Goal: Transaction & Acquisition: Purchase product/service

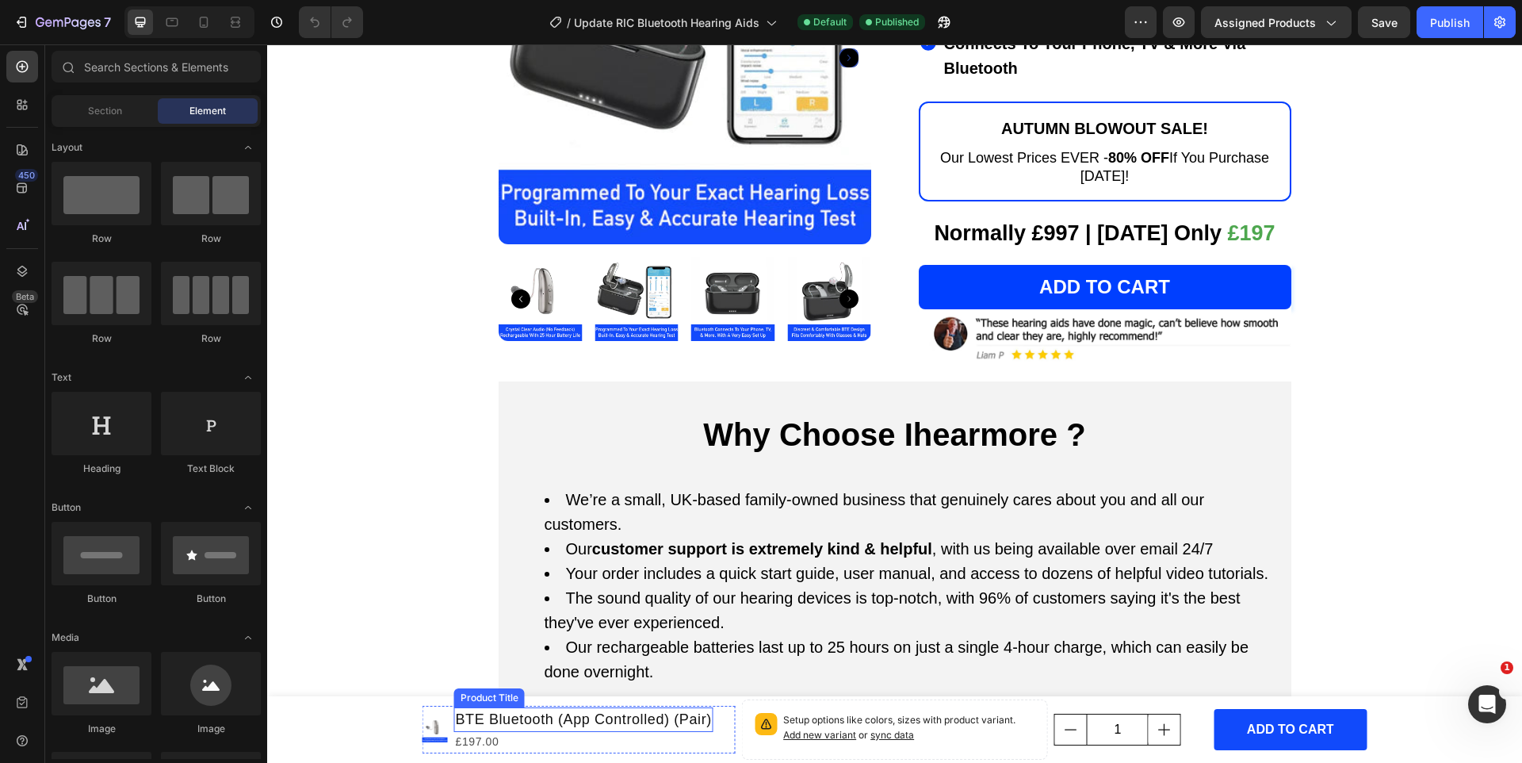
click at [570, 723] on h1 "BTE Bluetooth (App Controlled) (Pair)" at bounding box center [583, 719] width 259 height 25
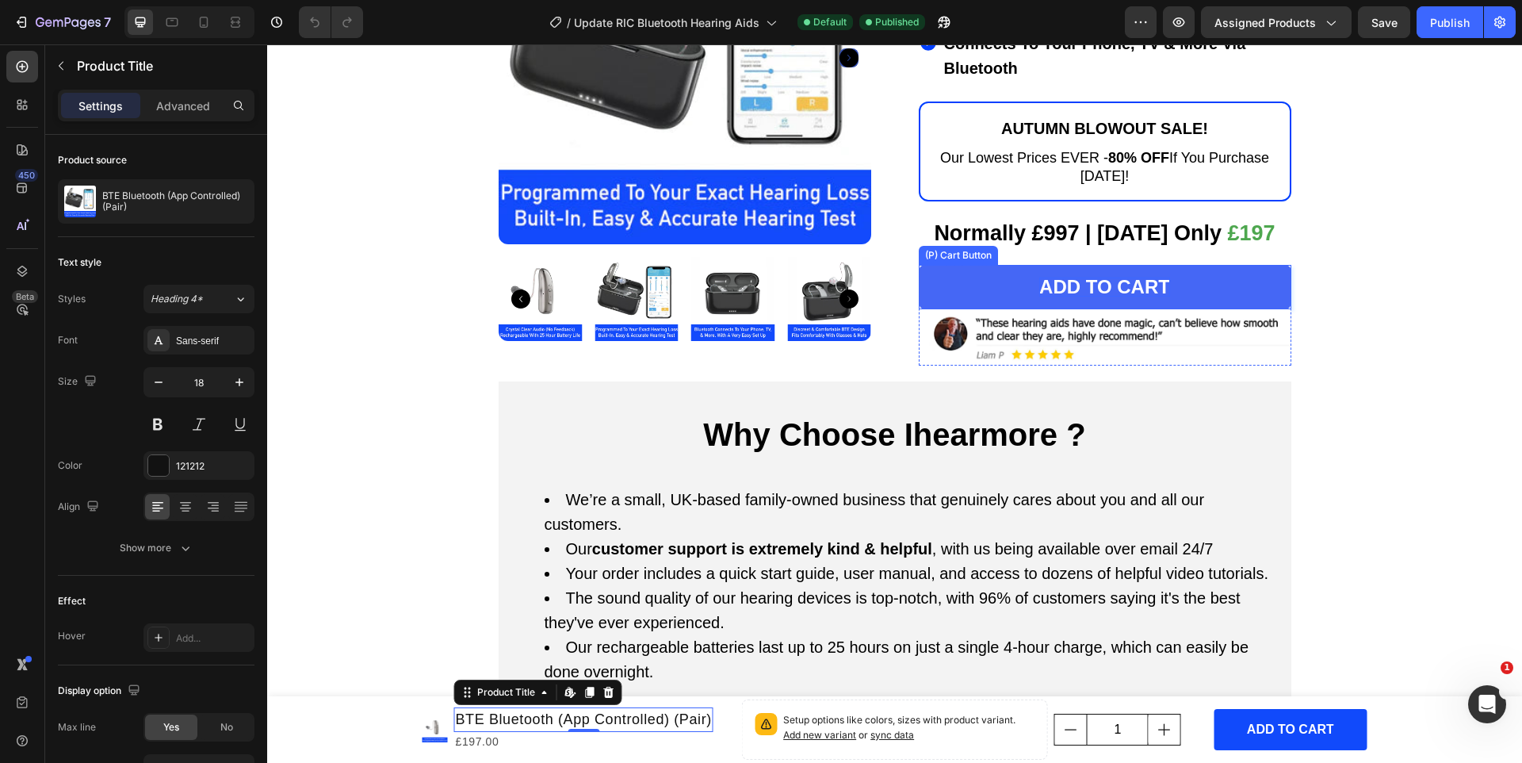
click at [1039, 277] on div "Add to cart" at bounding box center [1104, 286] width 131 height 19
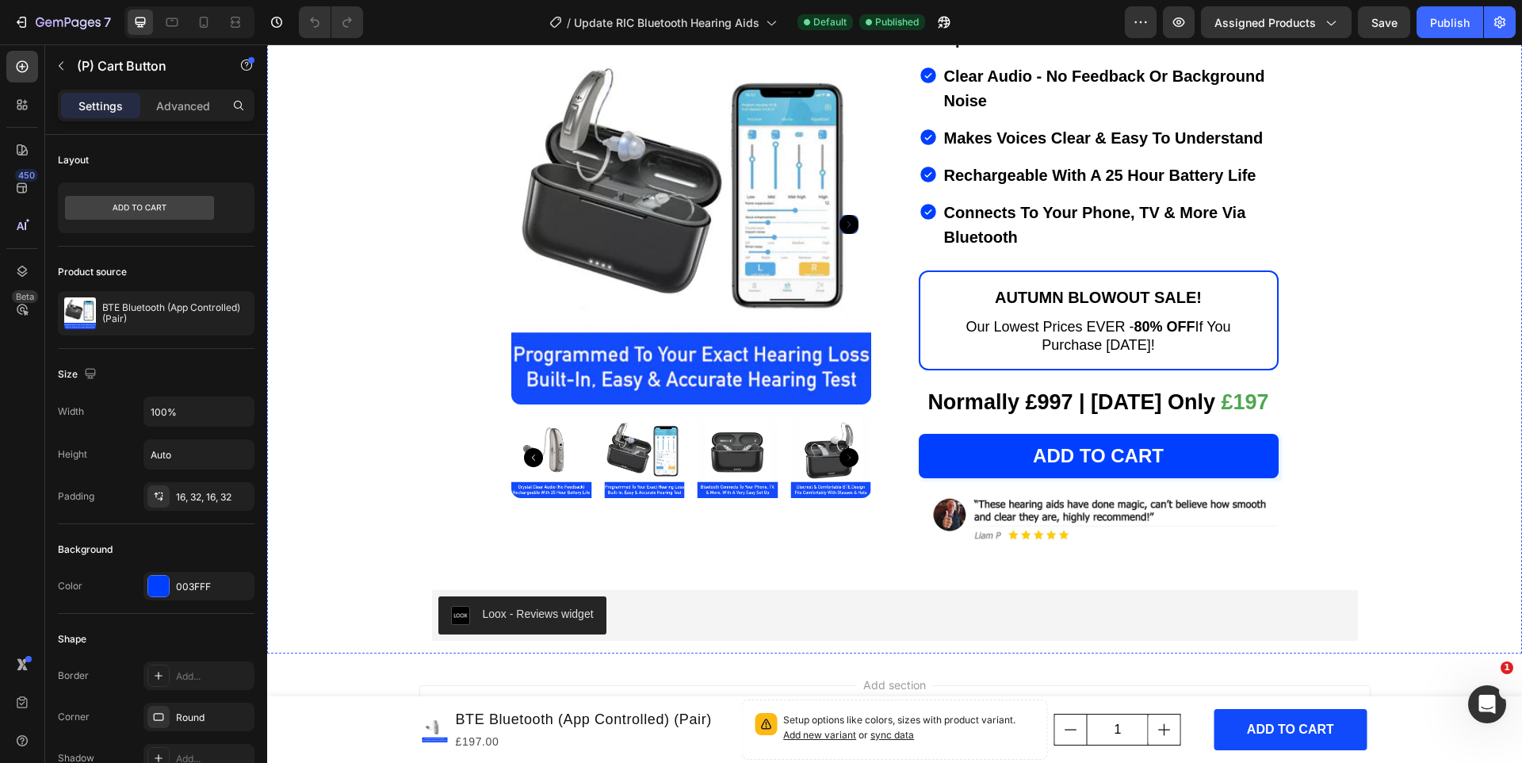
scroll to position [9039, 0]
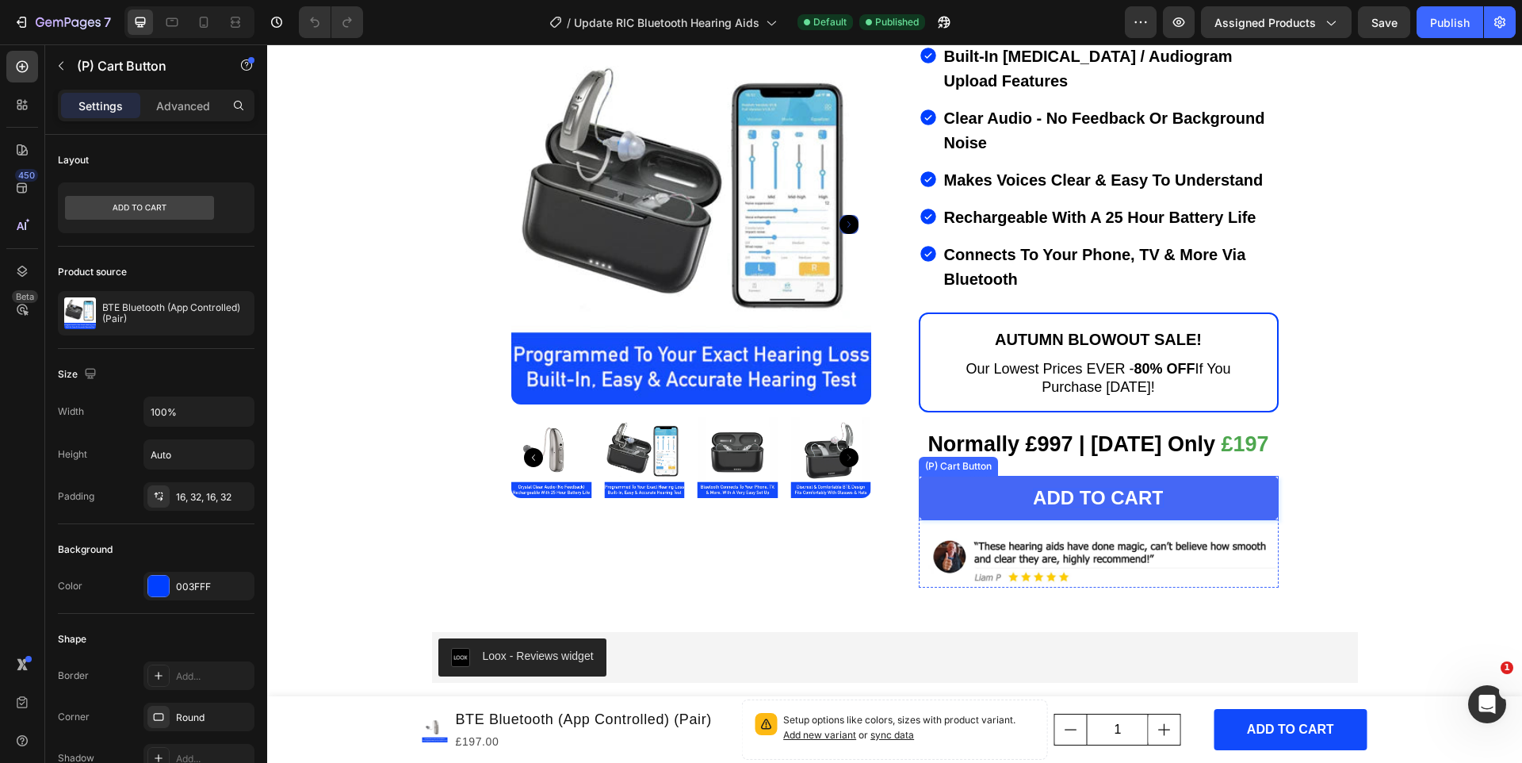
click at [1040, 507] on div "Add to cart" at bounding box center [1098, 497] width 131 height 19
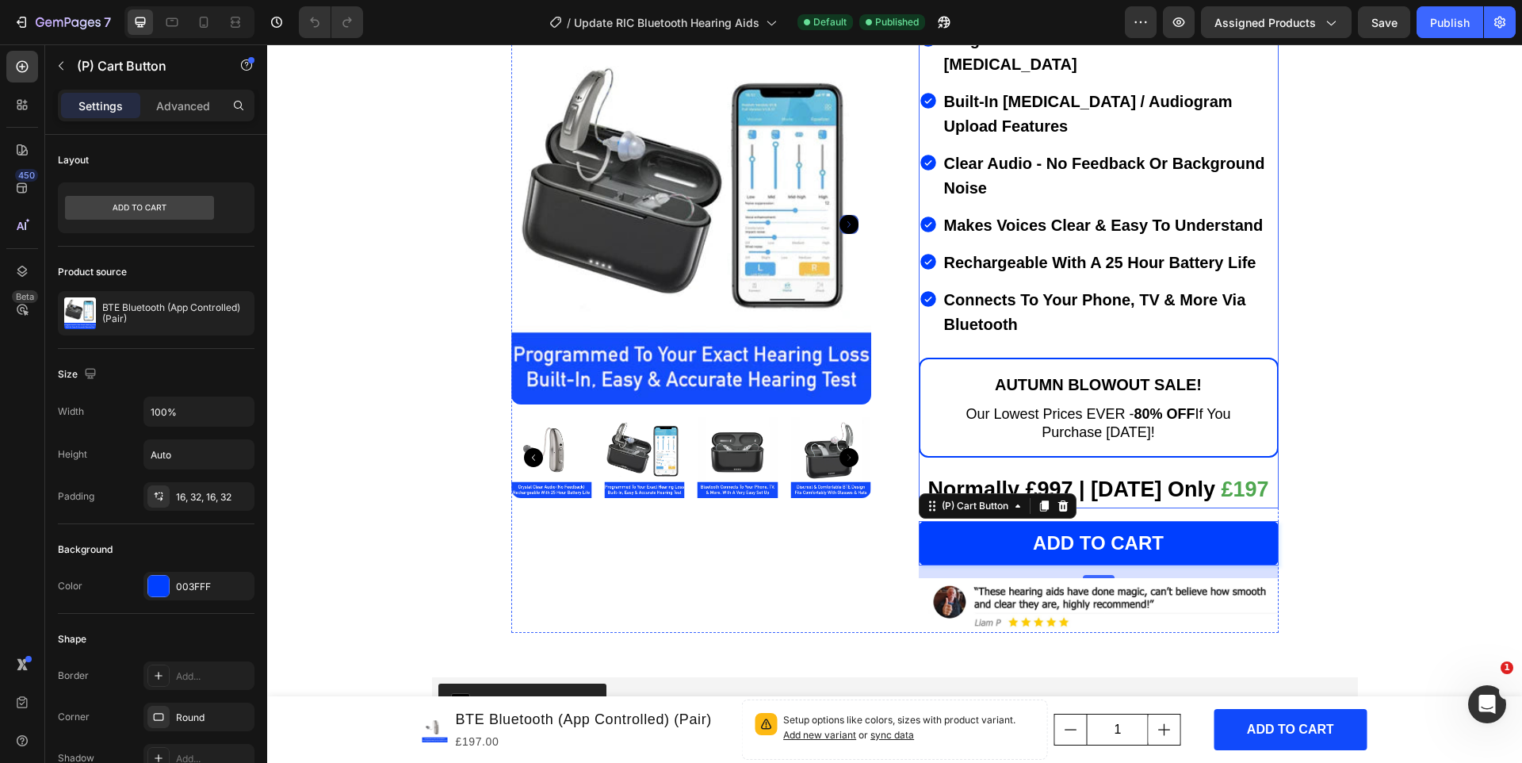
scroll to position [8955, 0]
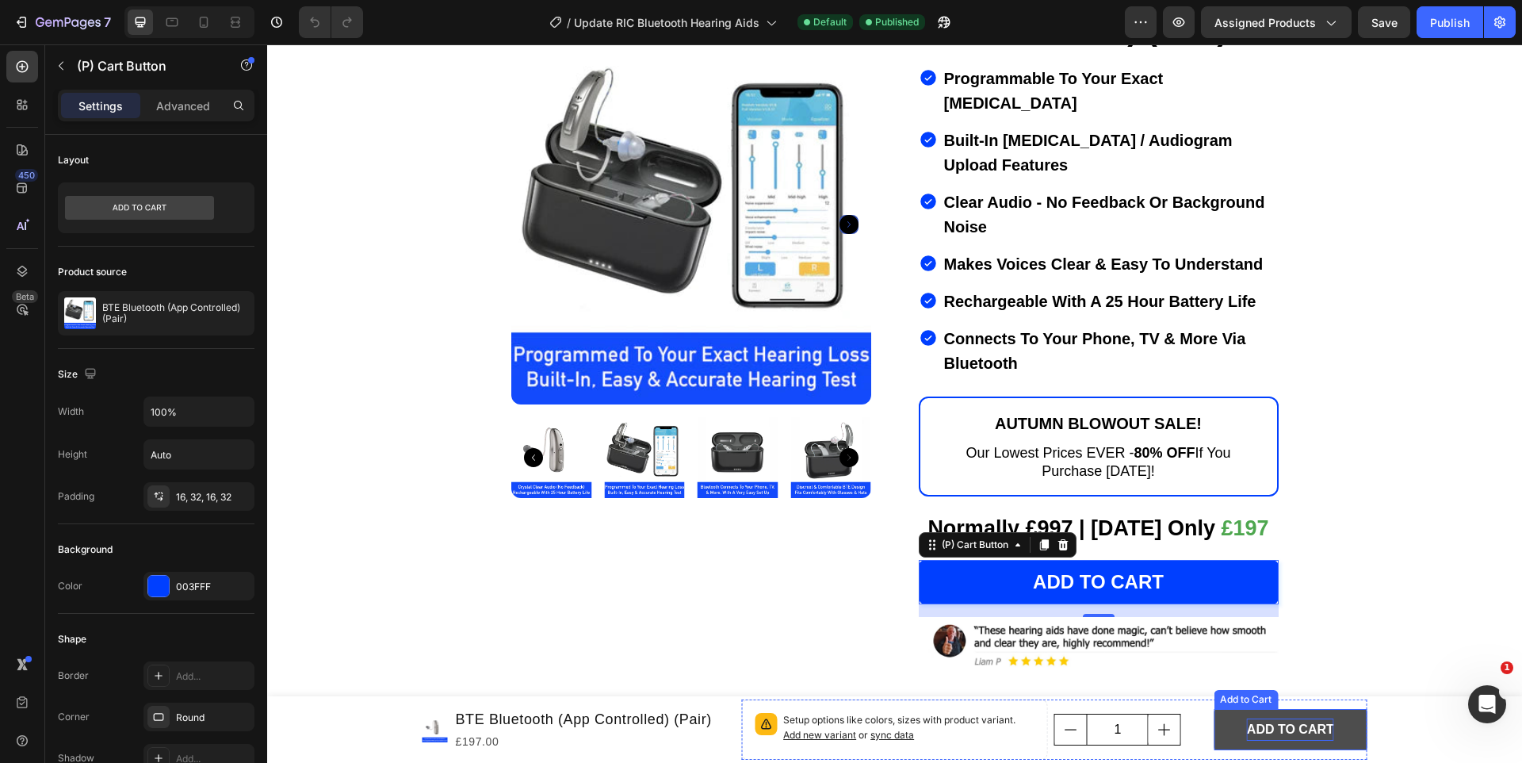
click at [1278, 722] on div "ADD TO CART" at bounding box center [1290, 729] width 87 height 23
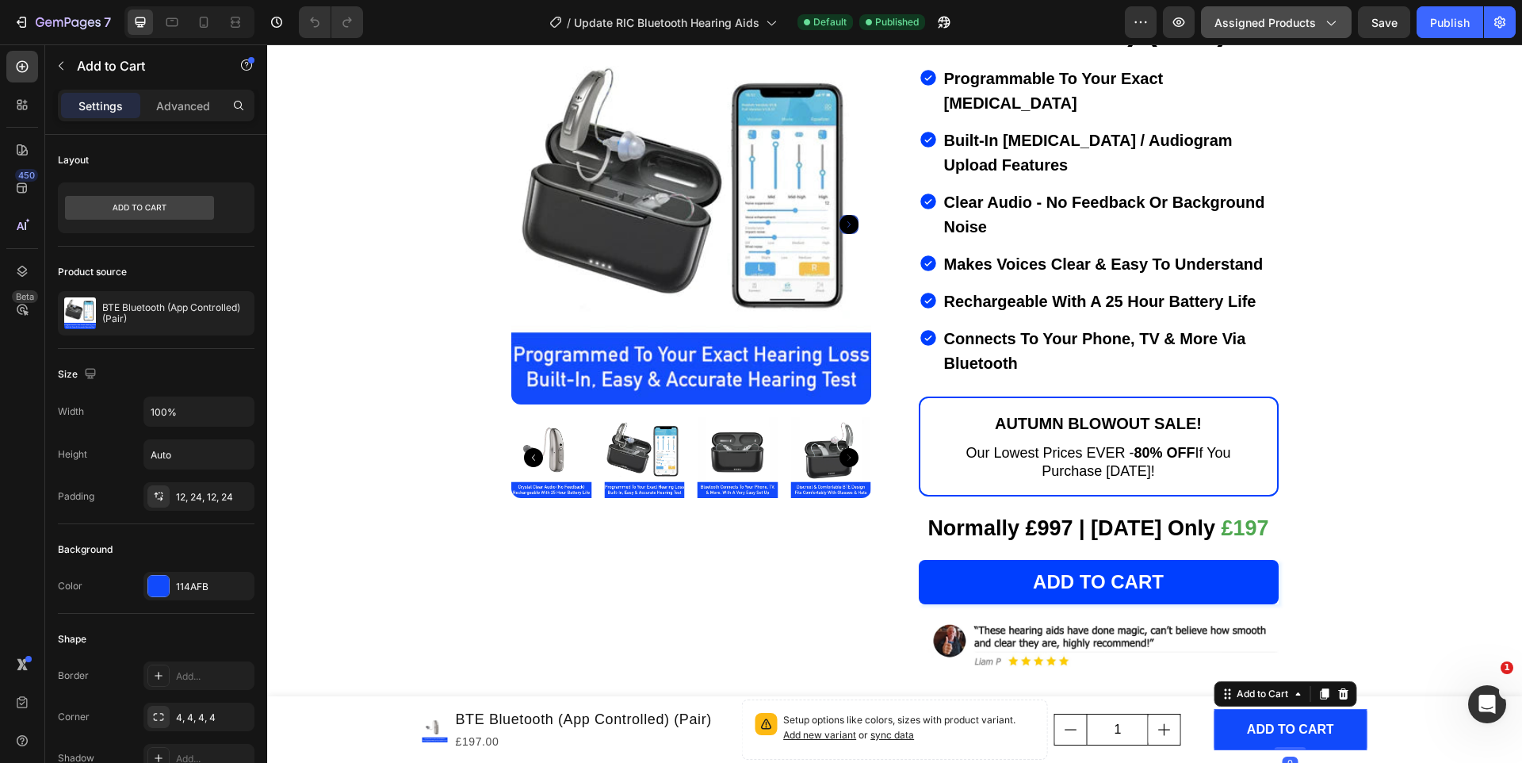
click at [1295, 15] on span "Assigned Products" at bounding box center [1264, 22] width 101 height 17
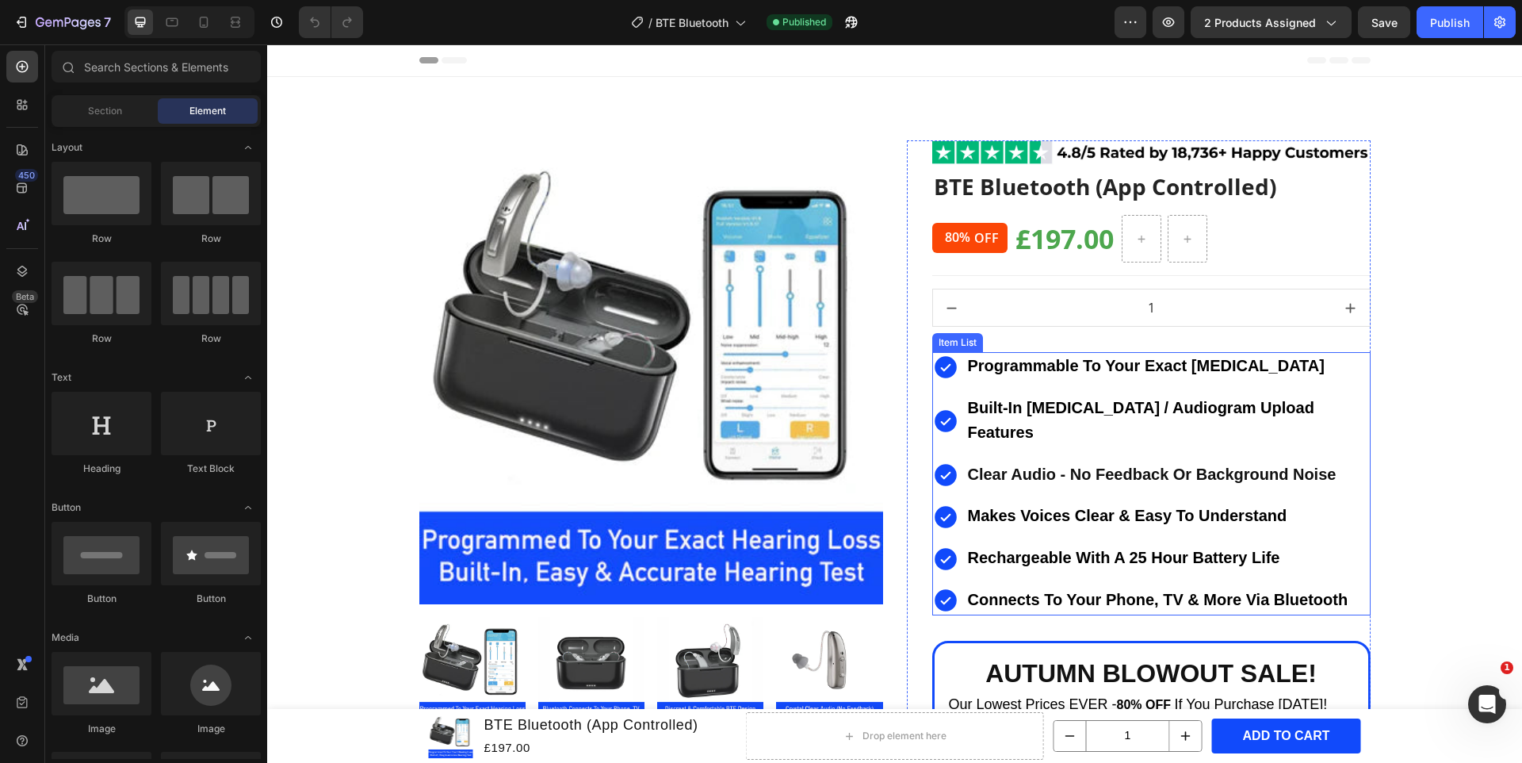
scroll to position [201, 0]
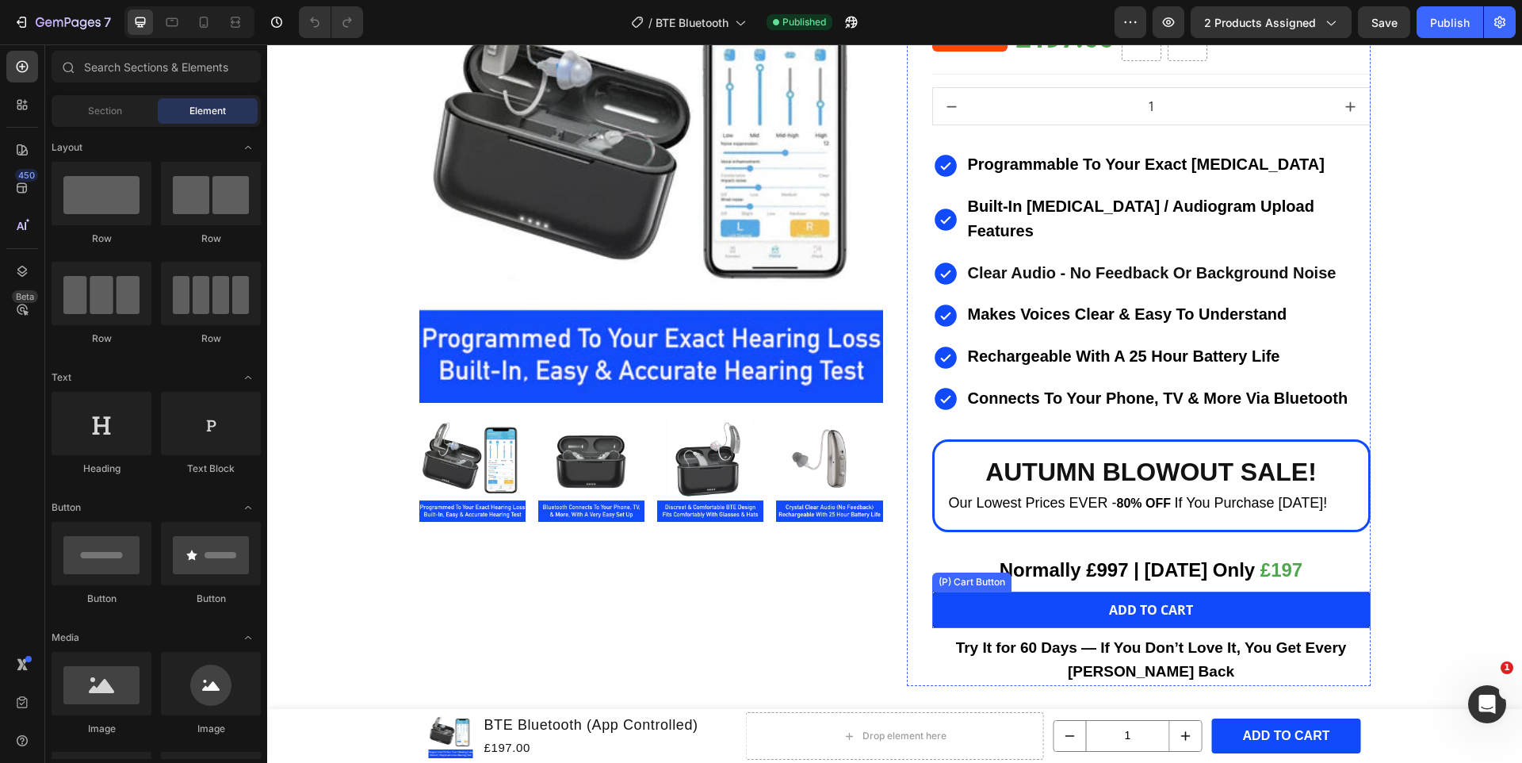
click at [1027, 591] on button "ADD TO CART" at bounding box center [1151, 609] width 438 height 36
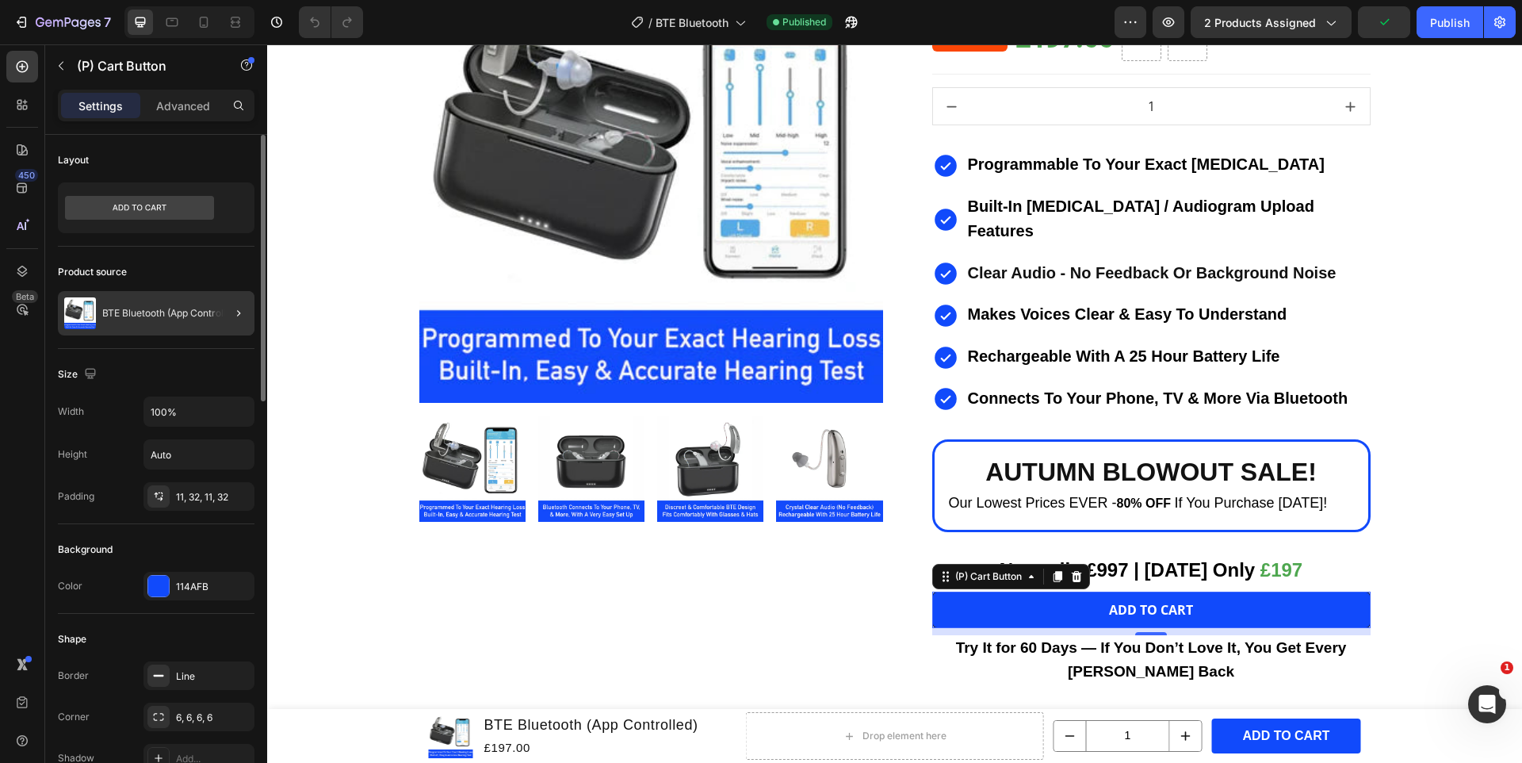
click at [223, 319] on div at bounding box center [232, 313] width 44 height 44
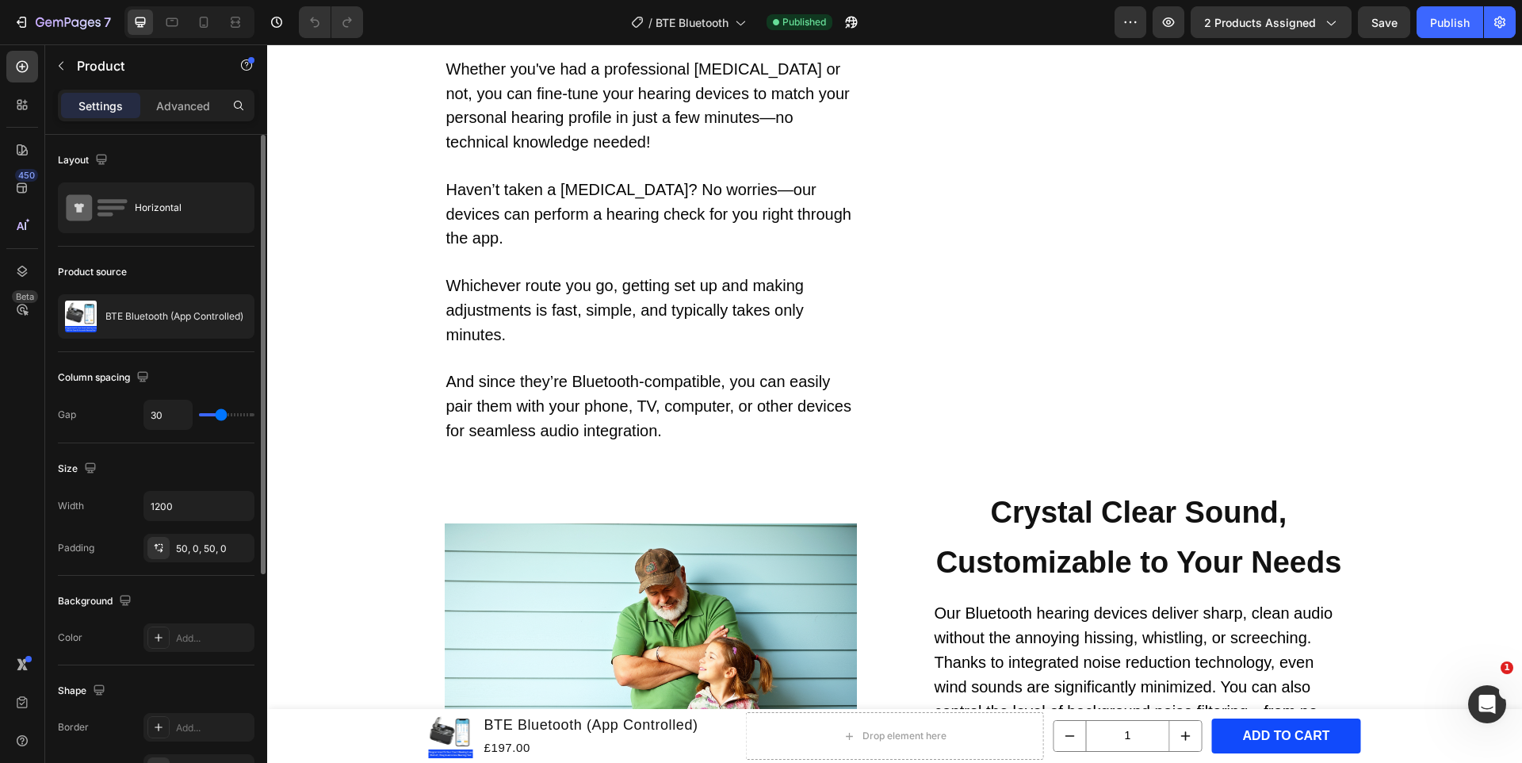
scroll to position [2857, 0]
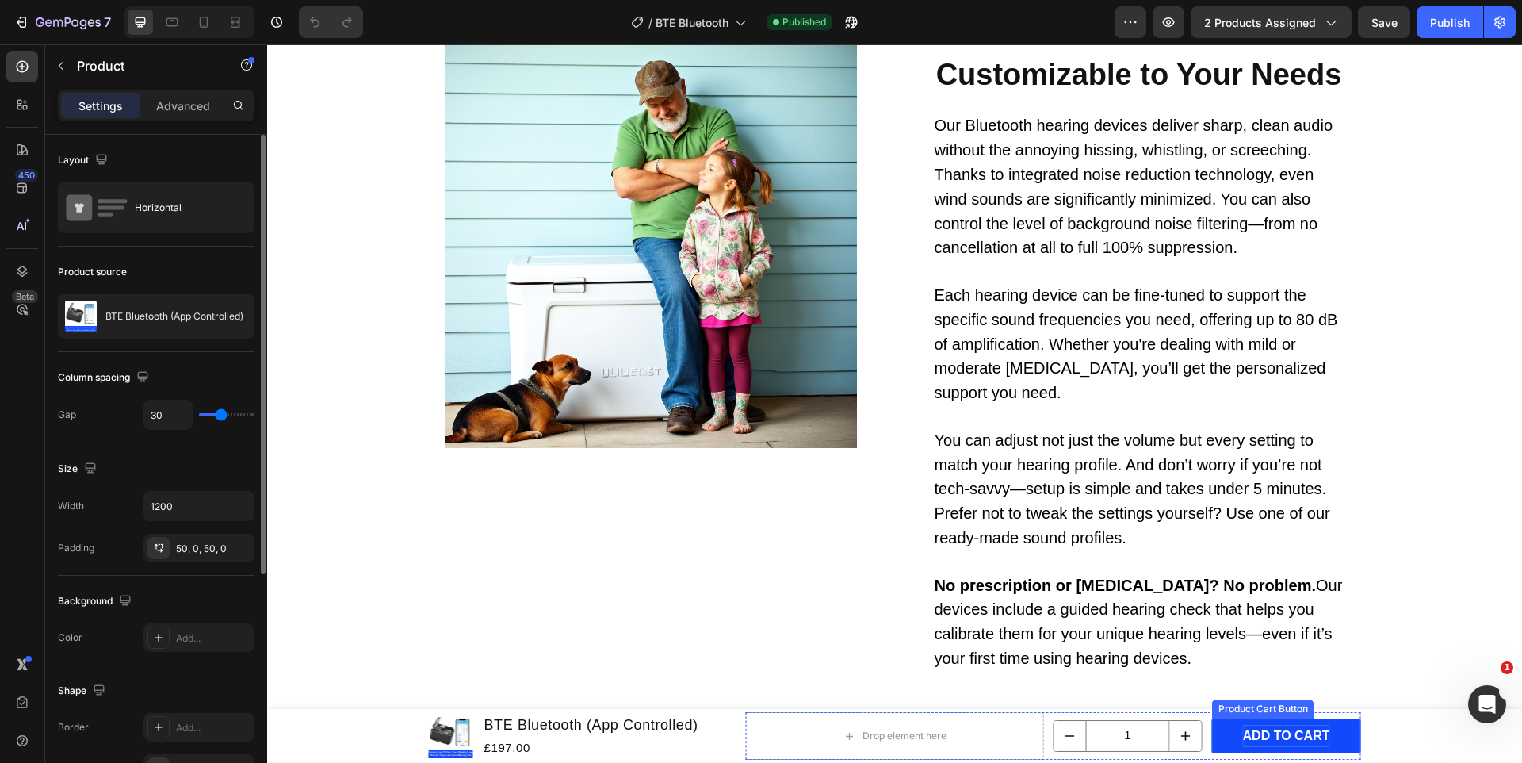
click at [1292, 737] on div "ADD TO CART" at bounding box center [1286, 735] width 87 height 23
